Goal: Information Seeking & Learning: Find specific page/section

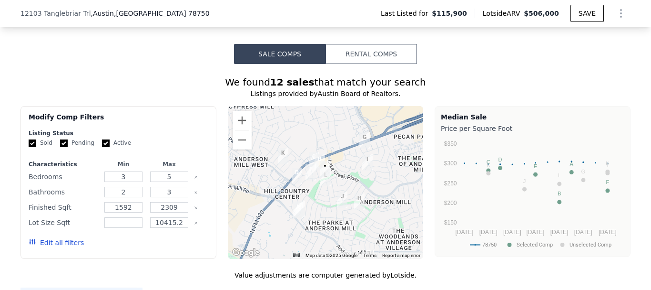
scroll to position [721, 0]
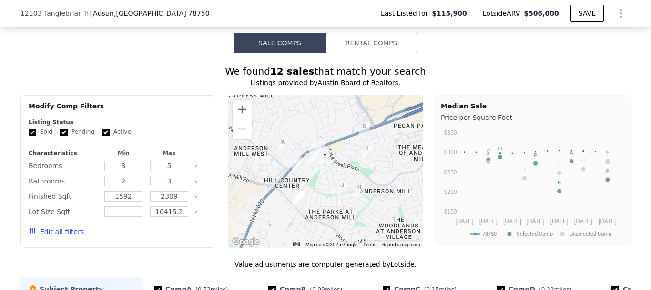
click at [102, 136] on input "Active" at bounding box center [106, 132] width 8 height 8
checkbox input "false"
click at [60, 136] on input "Pending" at bounding box center [64, 132] width 8 height 8
checkbox input "false"
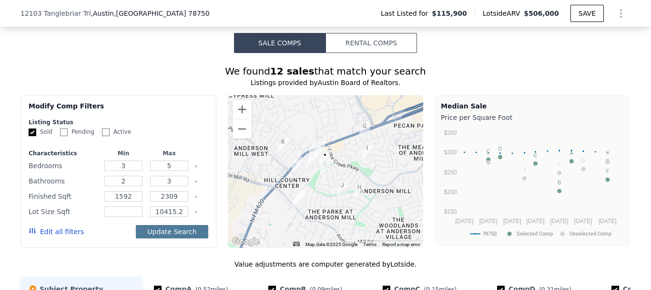
click at [165, 238] on button "Update Search" at bounding box center [172, 231] width 72 height 13
click at [182, 217] on input "10415.2" at bounding box center [169, 211] width 38 height 10
click at [194, 214] on icon "Clear" at bounding box center [196, 212] width 4 height 4
click at [176, 238] on button "Update Search" at bounding box center [172, 231] width 72 height 13
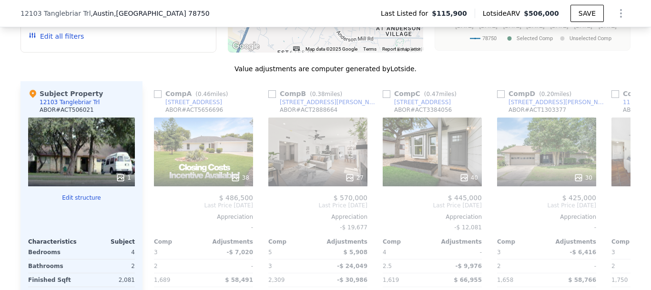
scroll to position [921, 0]
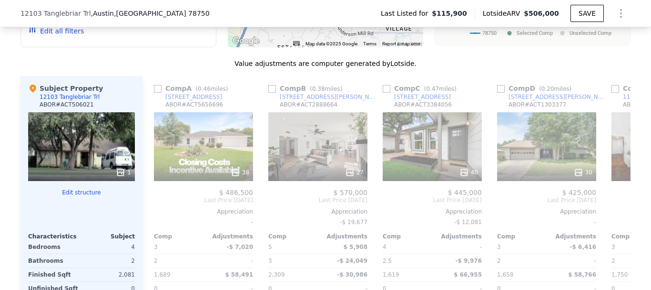
checkbox input "true"
type input "10415.2"
checkbox input "true"
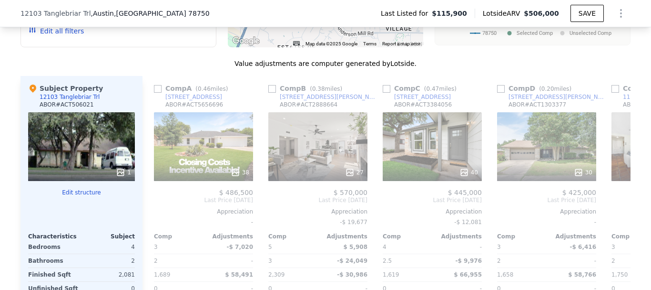
checkbox input "true"
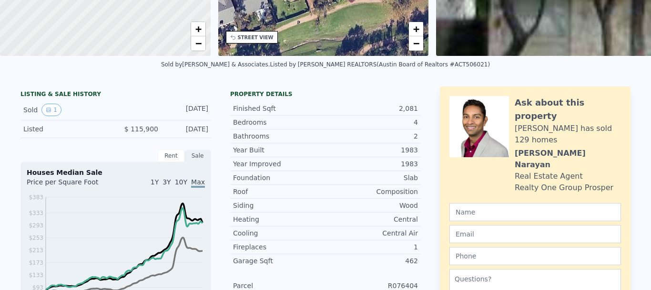
scroll to position [0, 0]
